Goal: Find specific page/section: Find specific page/section

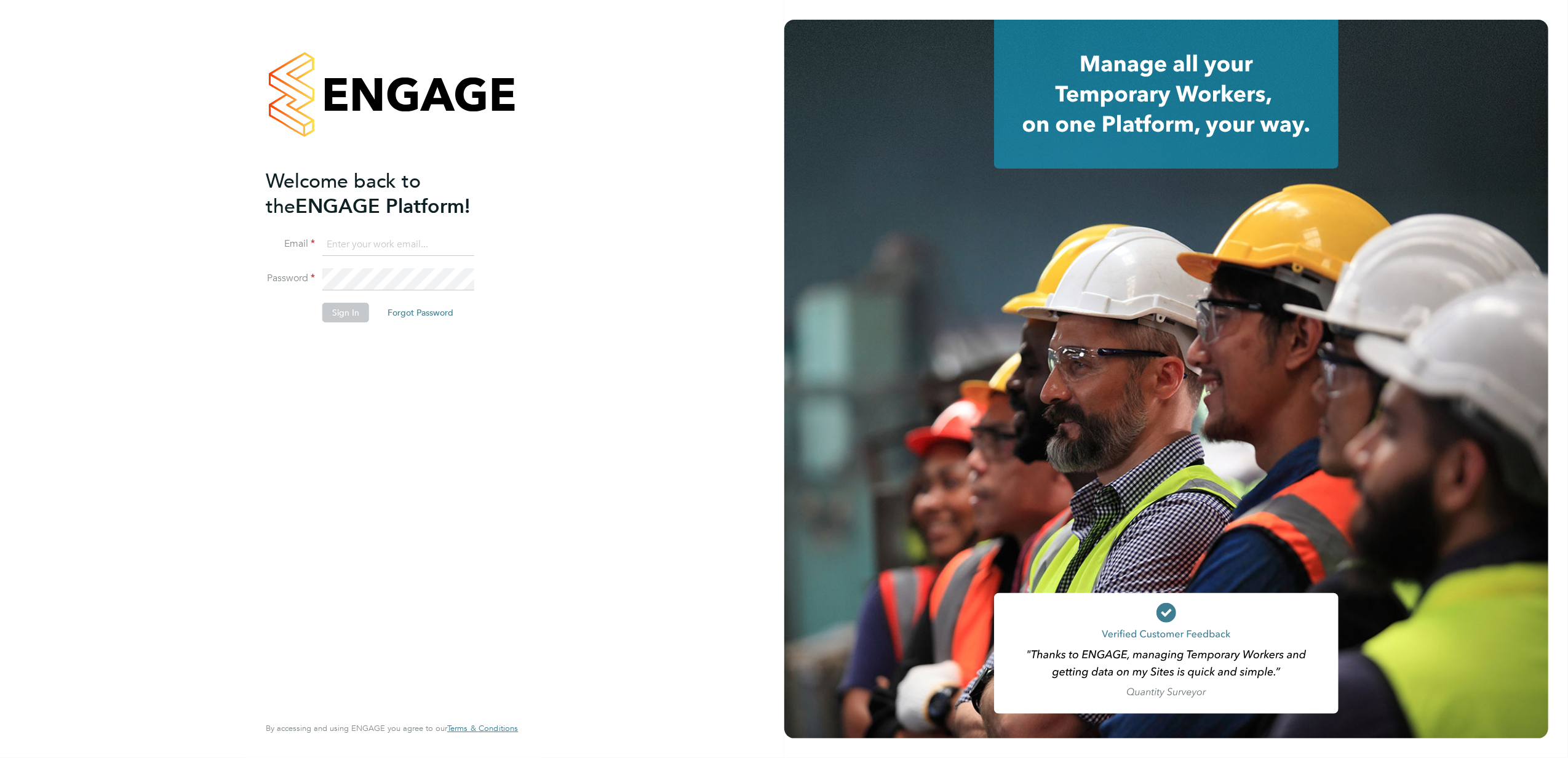
type input "anna.slavova@vgcgroup.co.uk"
click at [352, 310] on button "Sign In" at bounding box center [346, 312] width 47 height 20
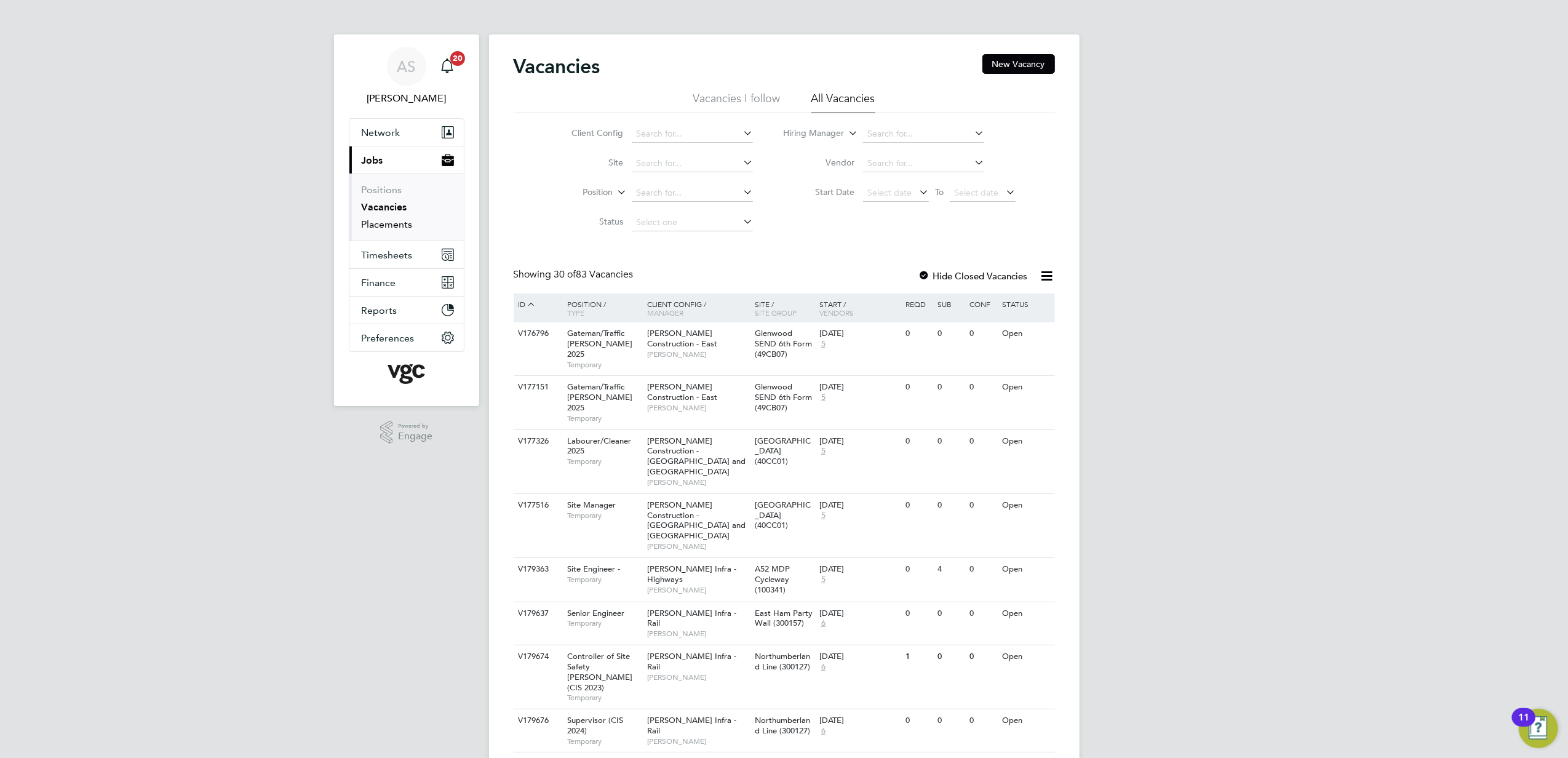
click at [406, 222] on link "Placements" at bounding box center [387, 224] width 51 height 11
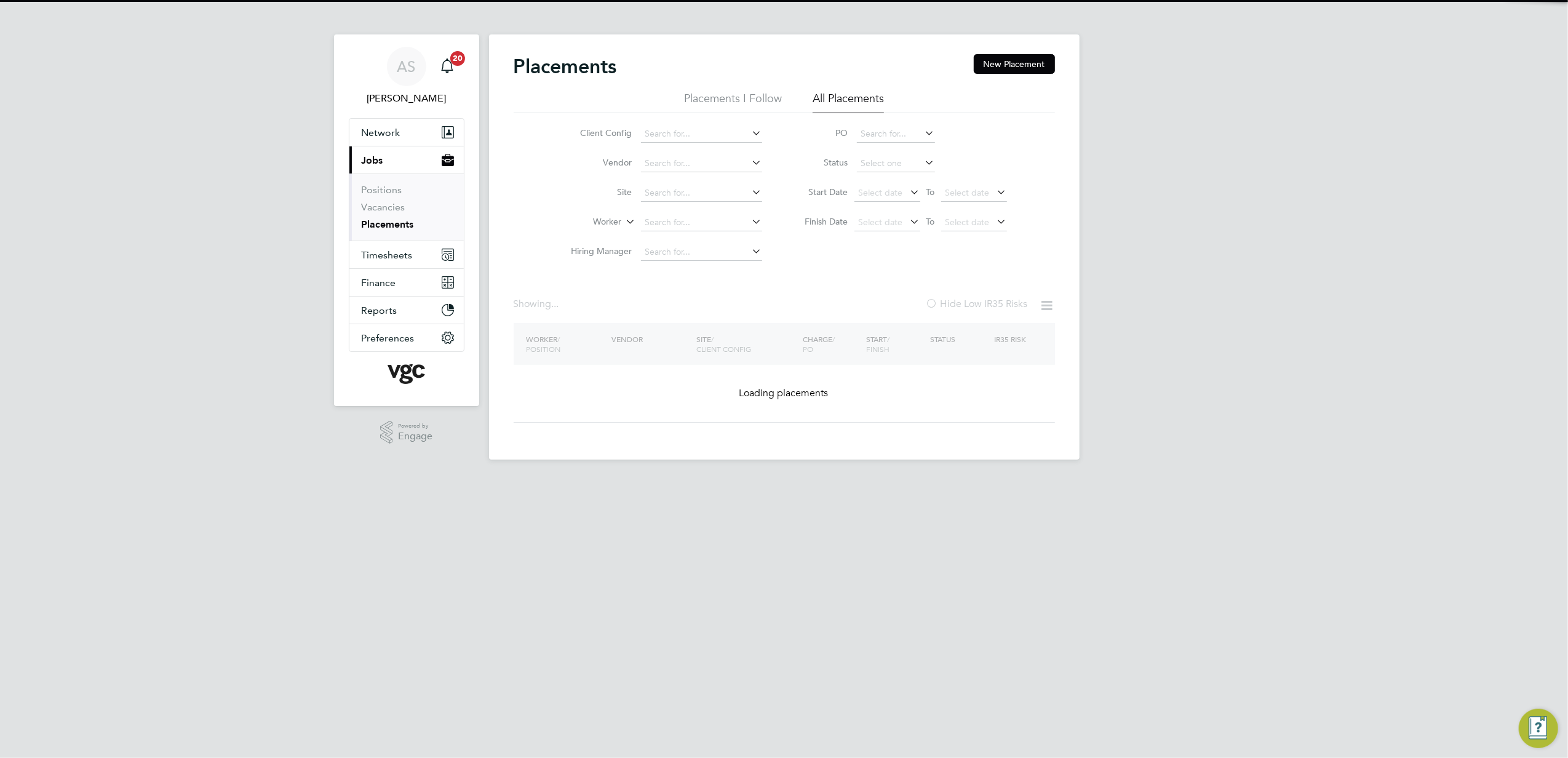
click at [674, 222] on input at bounding box center [702, 222] width 121 height 17
paste input "[PERSON_NAME]"
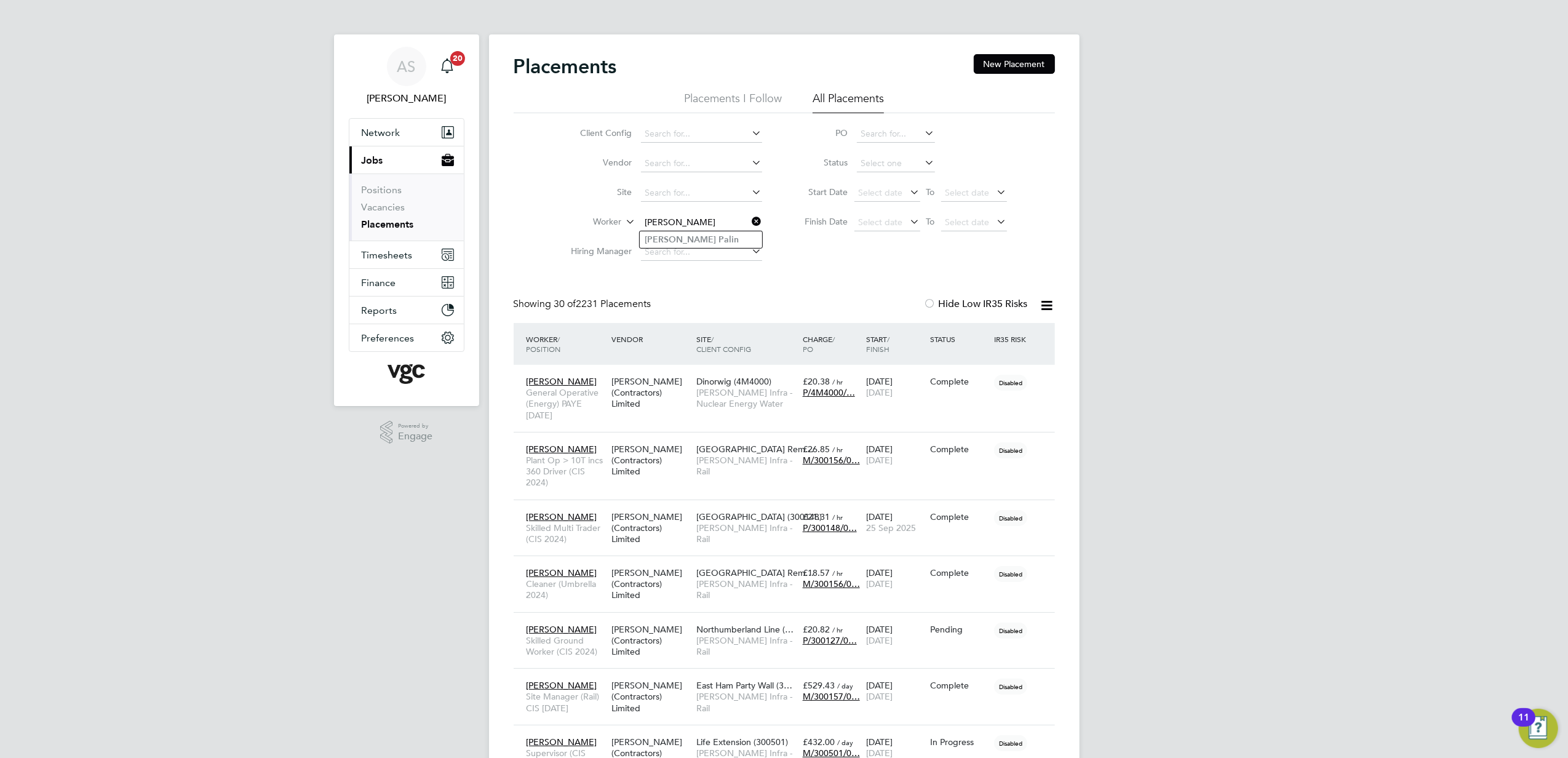
type input "[PERSON_NAME]"
click at [719, 240] on b "Palin" at bounding box center [728, 240] width 20 height 11
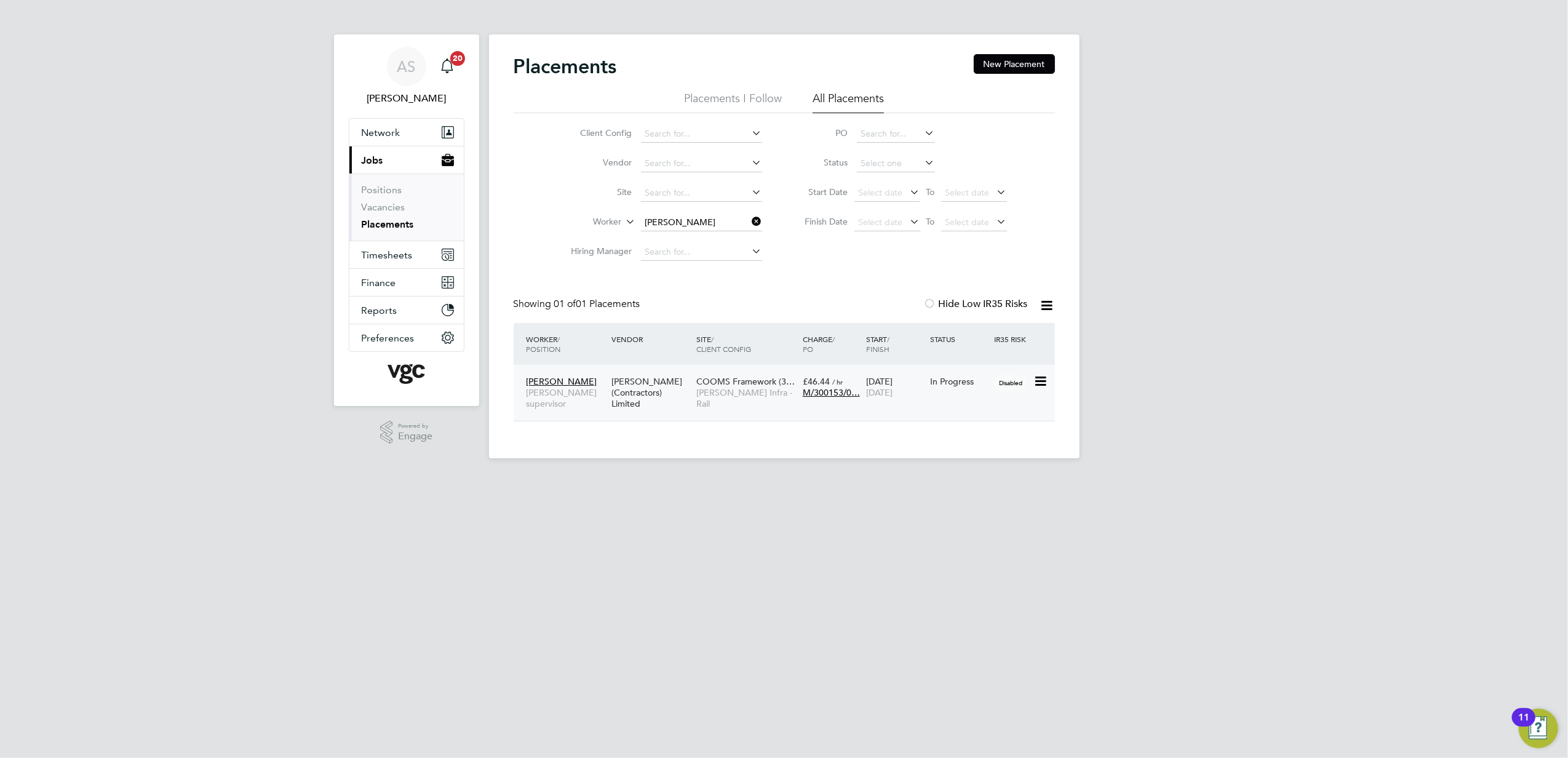
click at [670, 407] on div "[PERSON_NAME] (Contractors) Limited" at bounding box center [650, 393] width 85 height 46
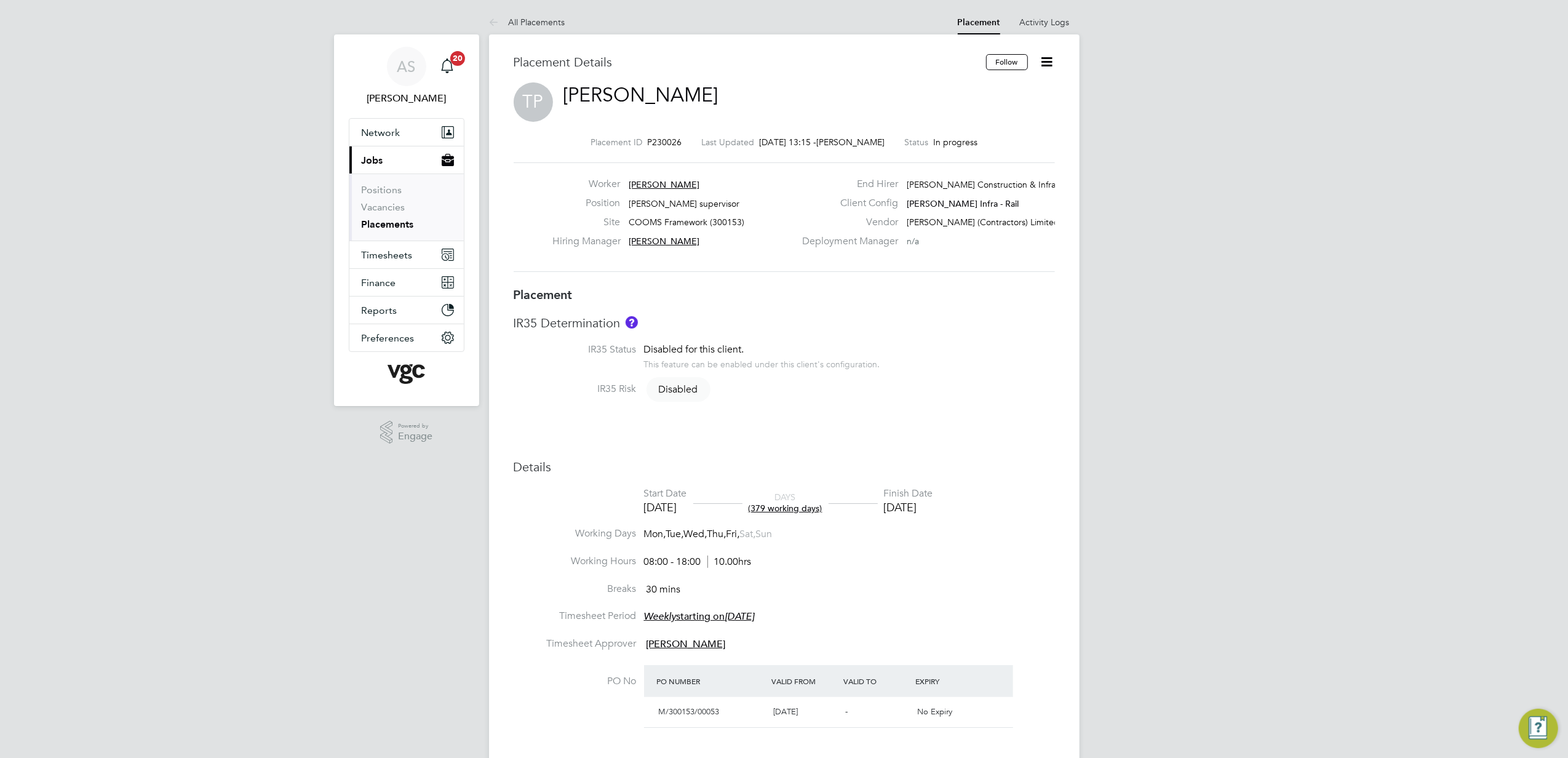
click at [960, 348] on li "IR35 Status Disabled for this client. This feature can be enabled under this cl…" at bounding box center [784, 363] width 542 height 39
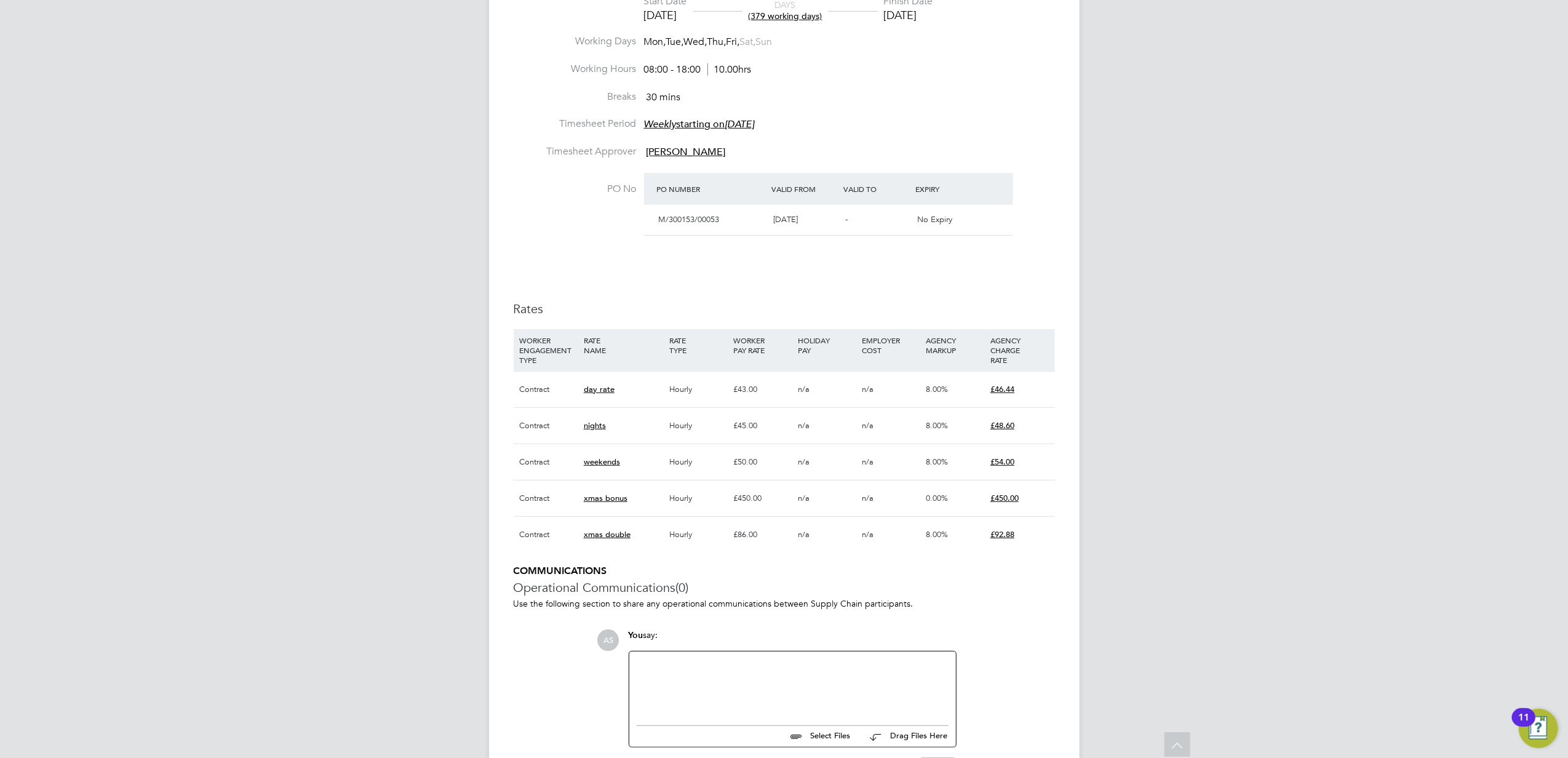
click at [1403, 288] on div "AS Anna Slavova Notifications 20 Applications: Network Team Members Businesses …" at bounding box center [784, 173] width 1568 height 1332
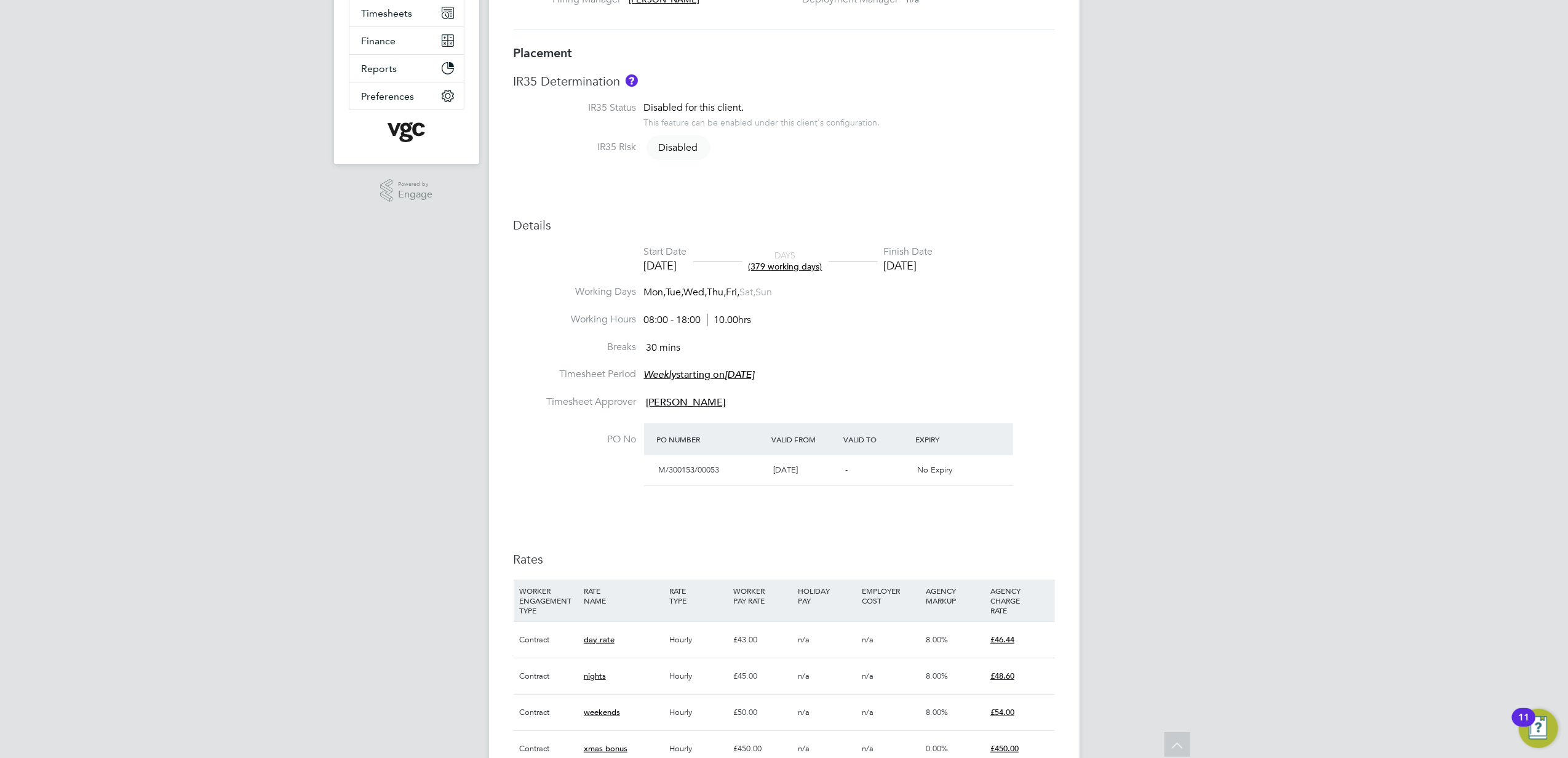
scroll to position [82, 0]
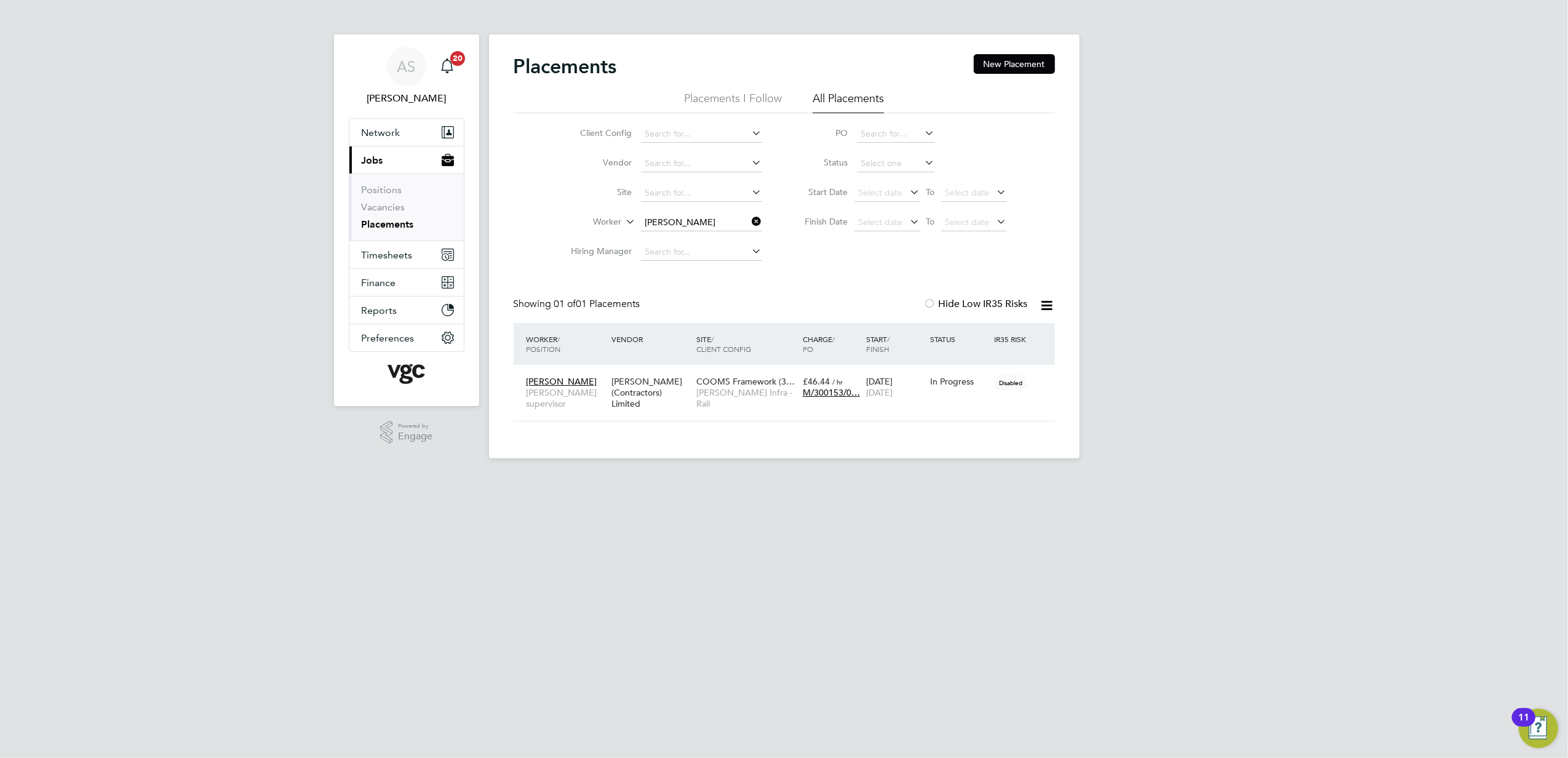
scroll to position [12, 57]
click at [410, 134] on button "Network" at bounding box center [406, 132] width 114 height 27
click at [389, 210] on link "Workers" at bounding box center [380, 213] width 38 height 11
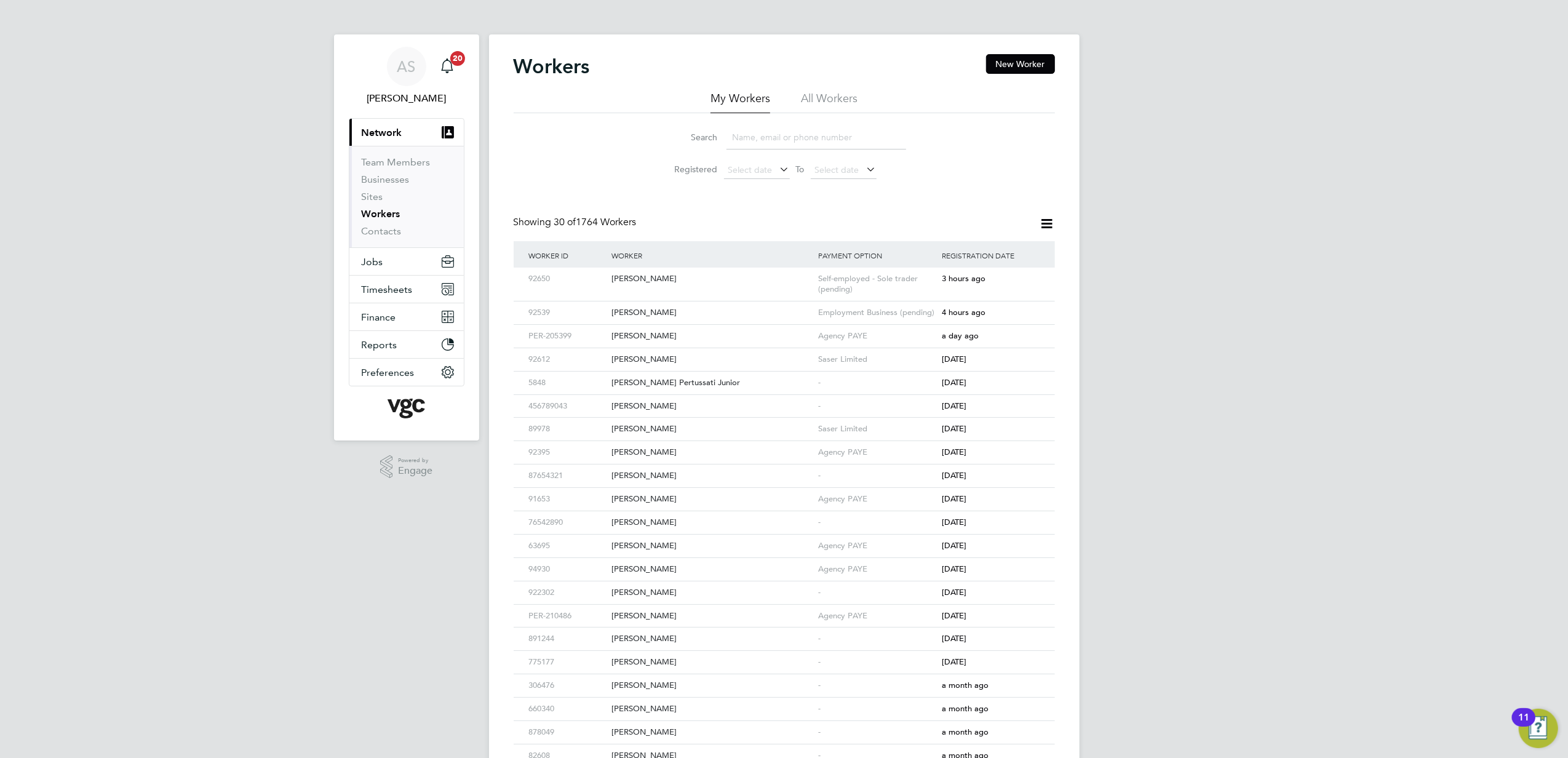
click at [793, 138] on input at bounding box center [817, 138] width 180 height 24
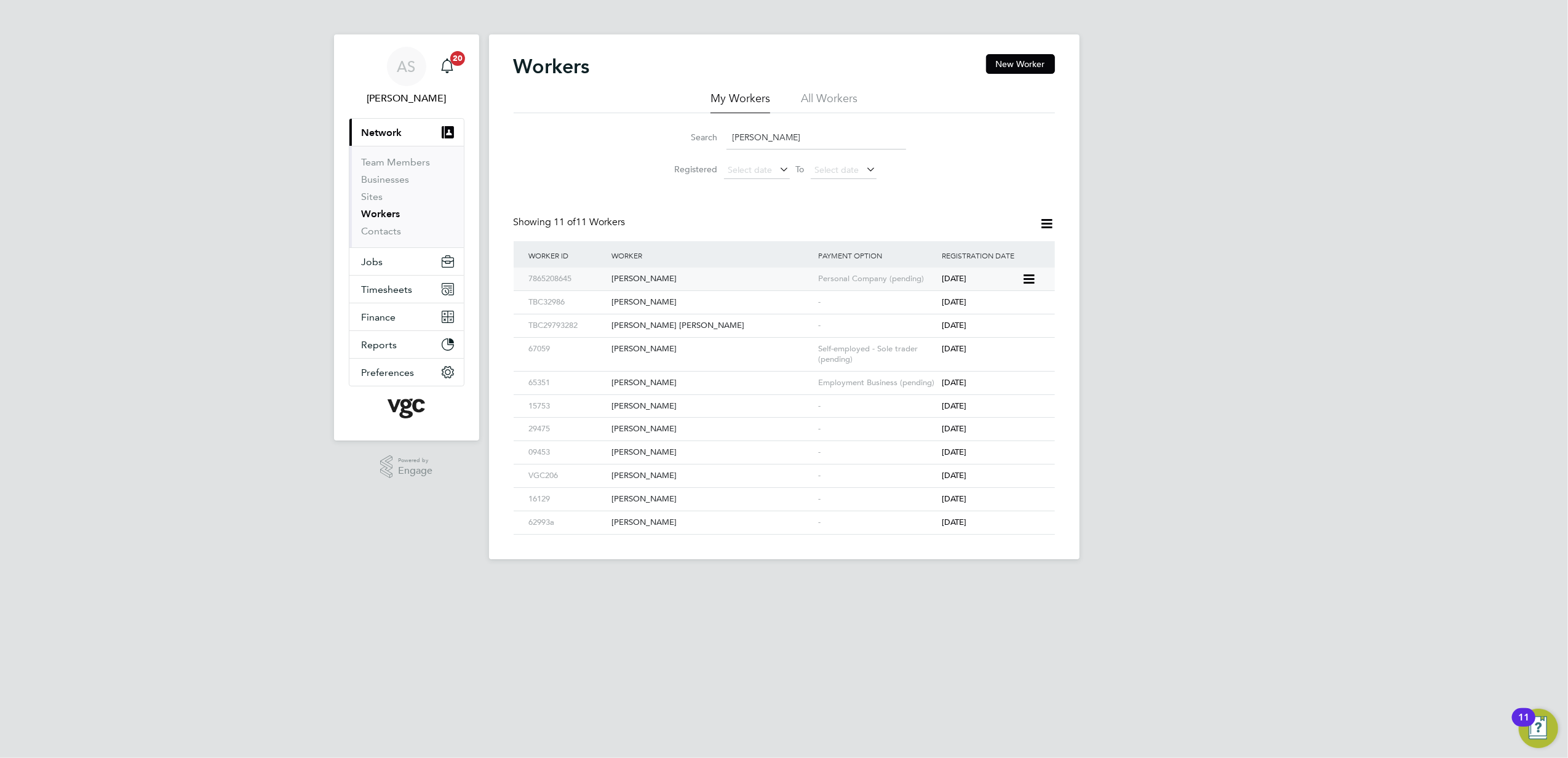
click at [773, 275] on div "Ian Mcmillan" at bounding box center [711, 279] width 206 height 23
click at [771, 138] on input "ian" at bounding box center [817, 138] width 180 height 24
paste input "PER-210791"
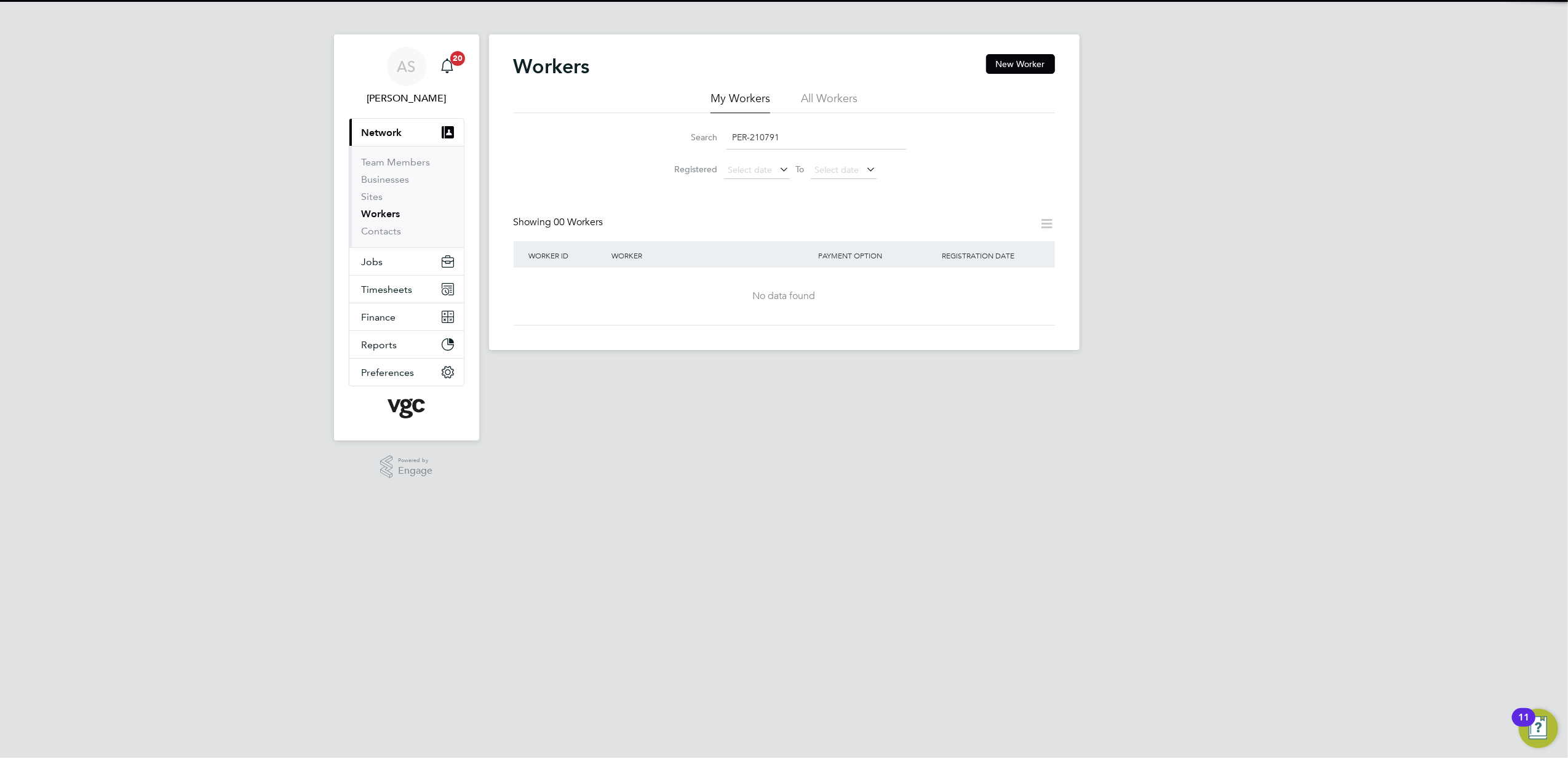
type input "PER-210791"
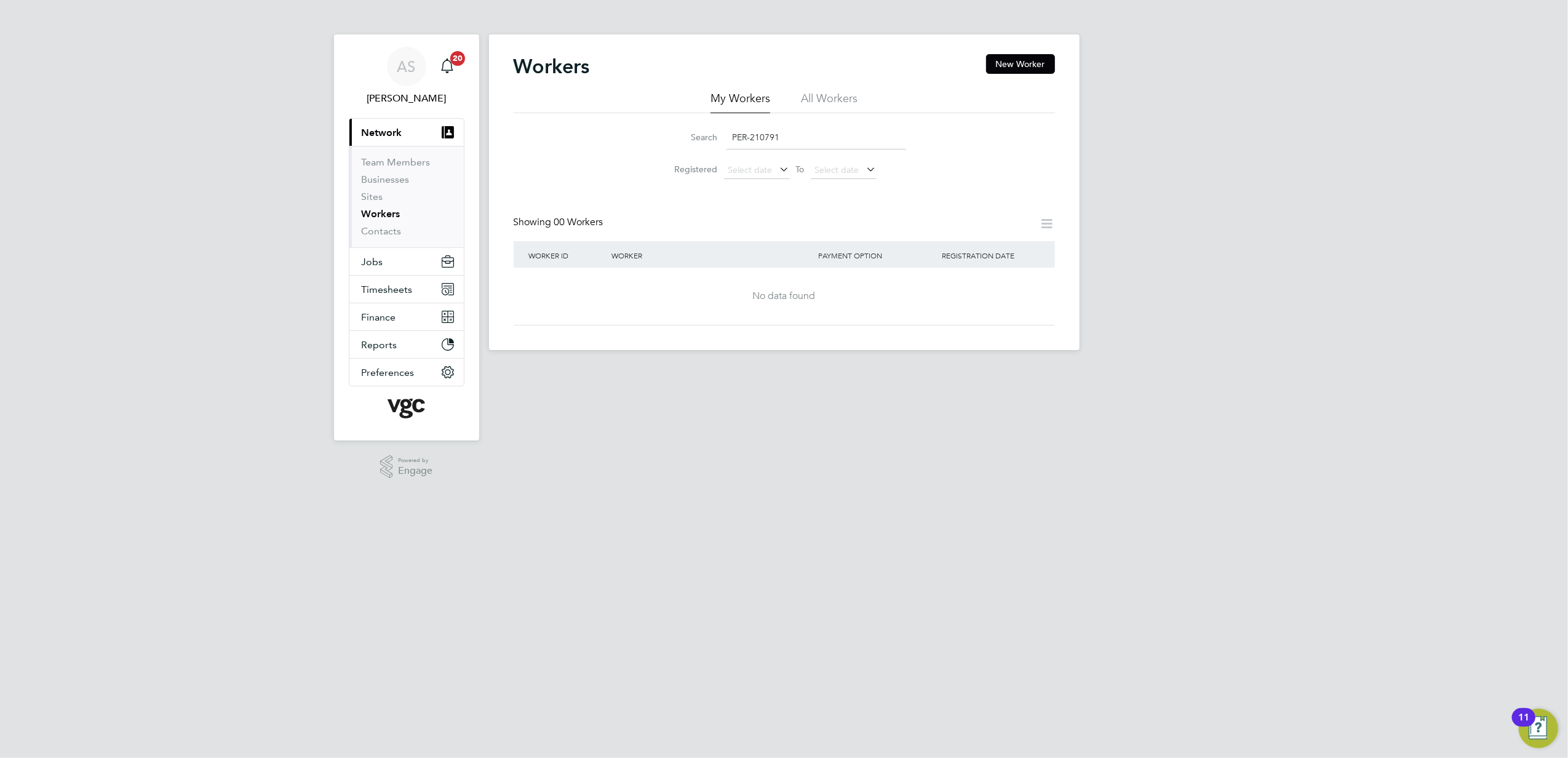
click at [1203, 217] on div "AS Anna Slavova Notifications 20 Applications: Current page: Network Team Membe…" at bounding box center [784, 185] width 1568 height 370
click at [872, 370] on html "AS Anna Slavova Notifications 20 Applications: Current page: Network Team Membe…" at bounding box center [784, 185] width 1568 height 370
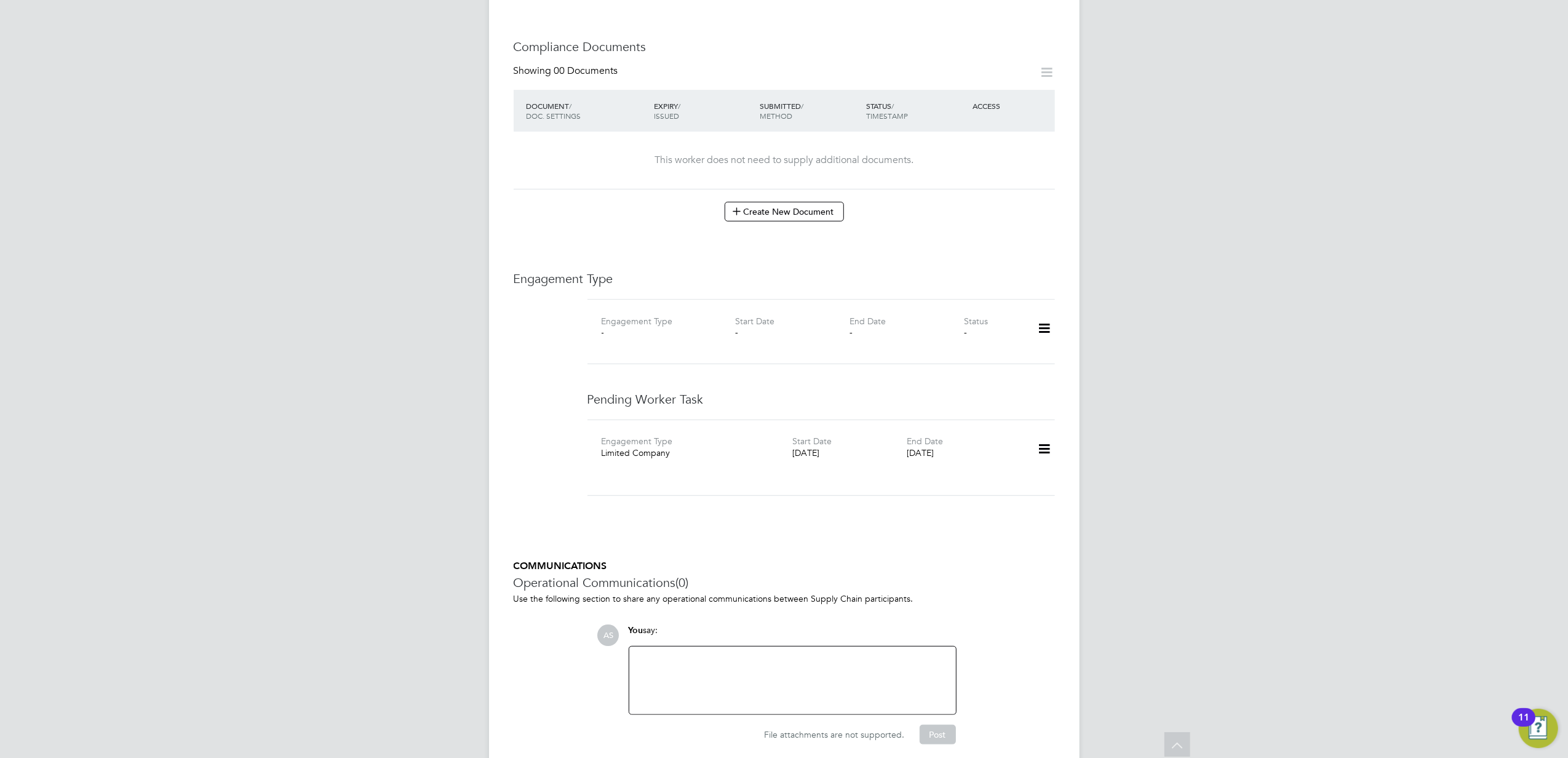
scroll to position [574, 0]
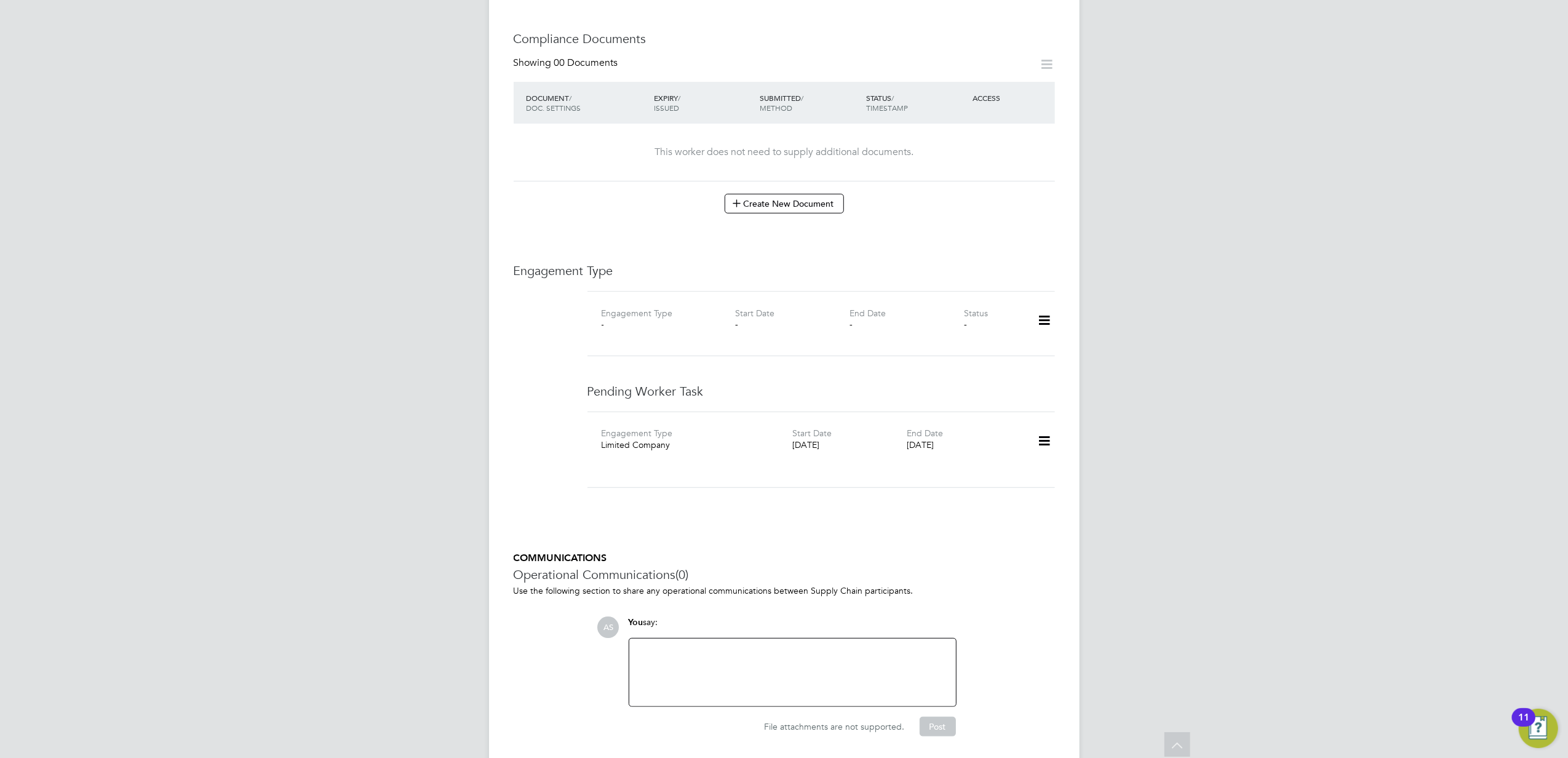
click at [1045, 427] on icon at bounding box center [1045, 440] width 21 height 28
click at [1177, 377] on div "AS Anna Slavova Notifications 20 Applications: Current page: Network Team Membe…" at bounding box center [784, 113] width 1568 height 1374
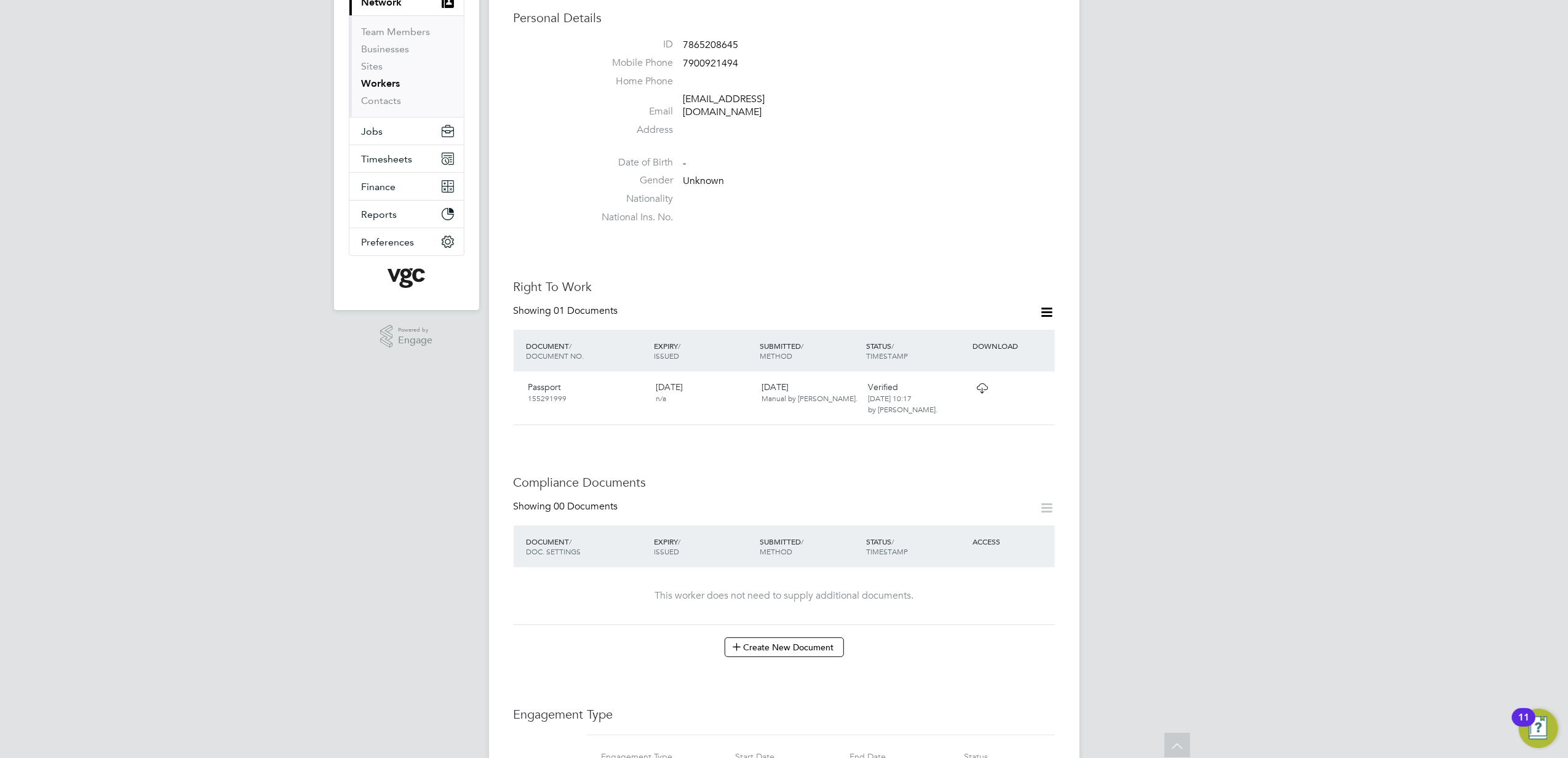
scroll to position [0, 0]
